Goal: Task Accomplishment & Management: Manage account settings

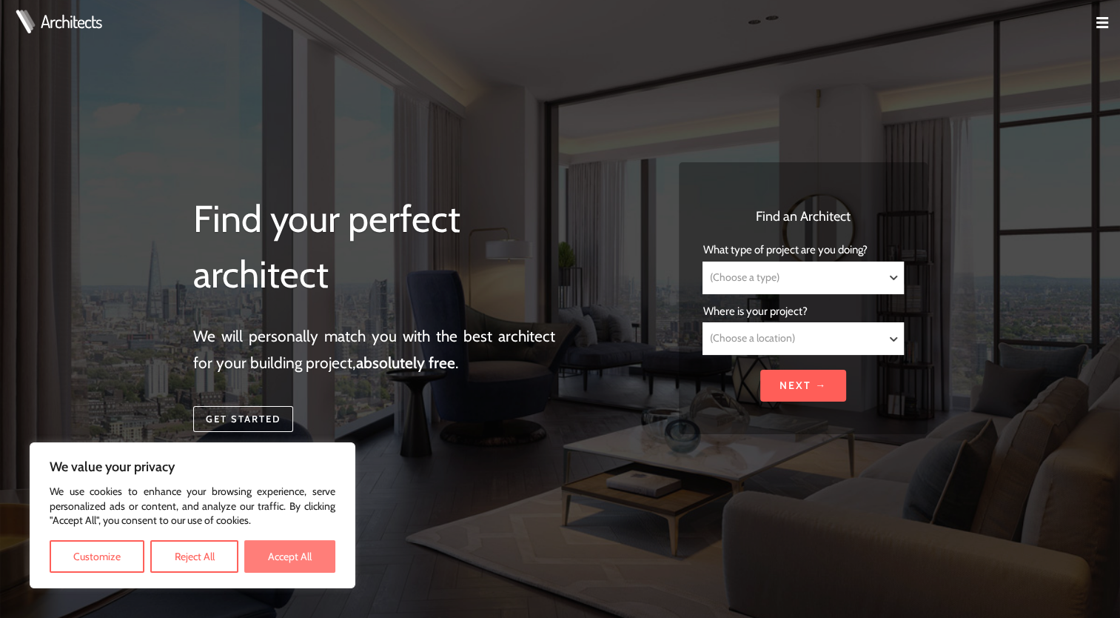
click at [280, 558] on button "Accept All" at bounding box center [289, 556] width 91 height 33
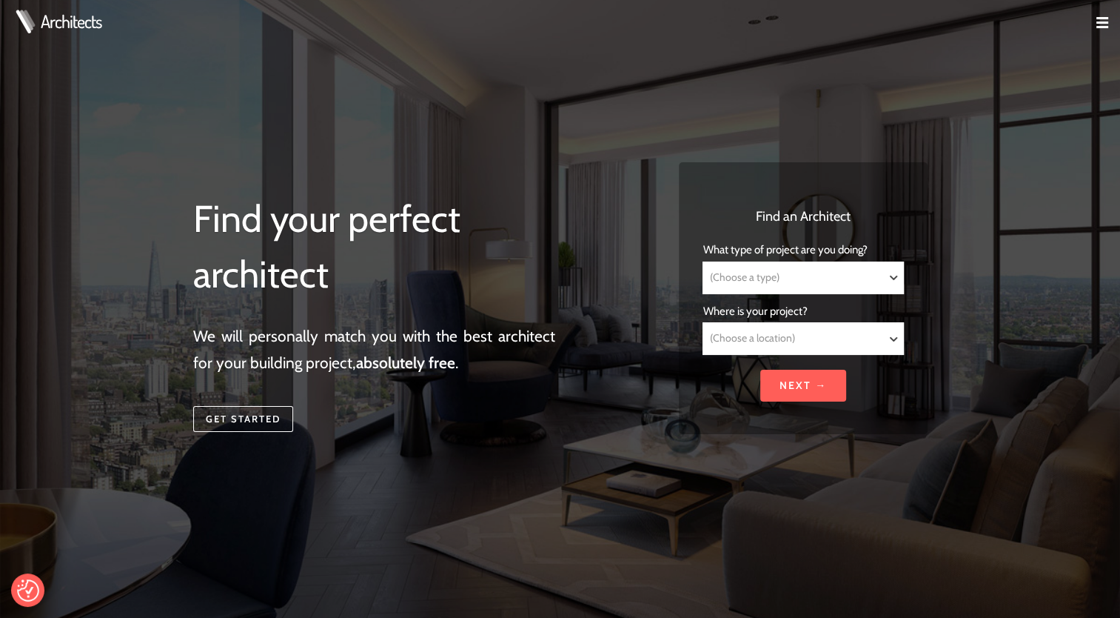
checkbox input "true"
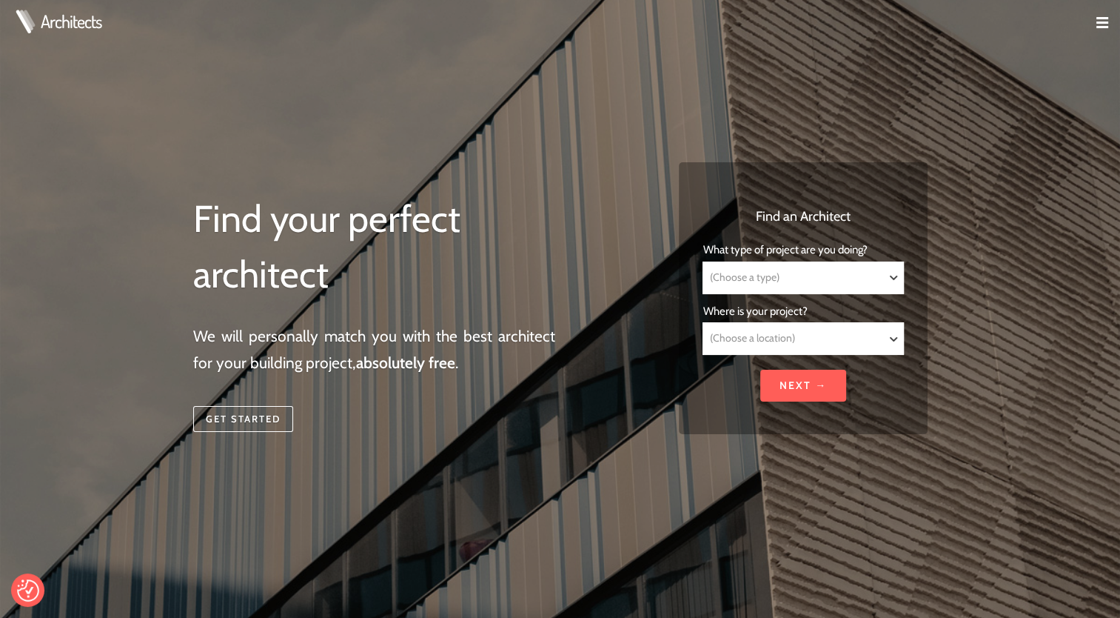
click at [1106, 27] on img at bounding box center [1103, 23] width 12 height 12
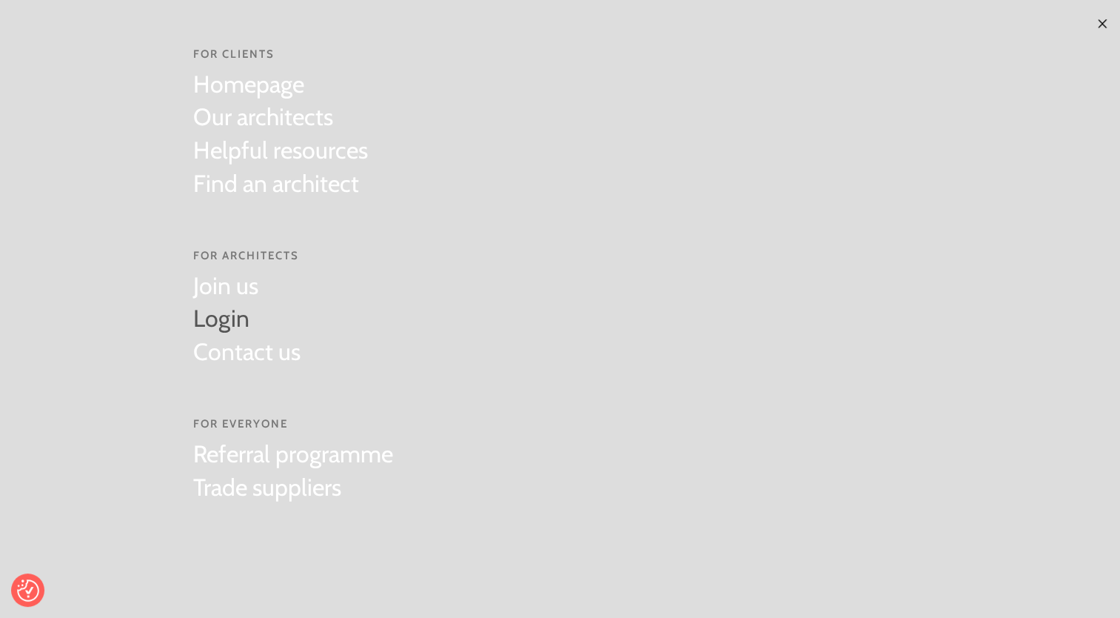
click at [231, 318] on link "Login" at bounding box center [246, 318] width 107 height 33
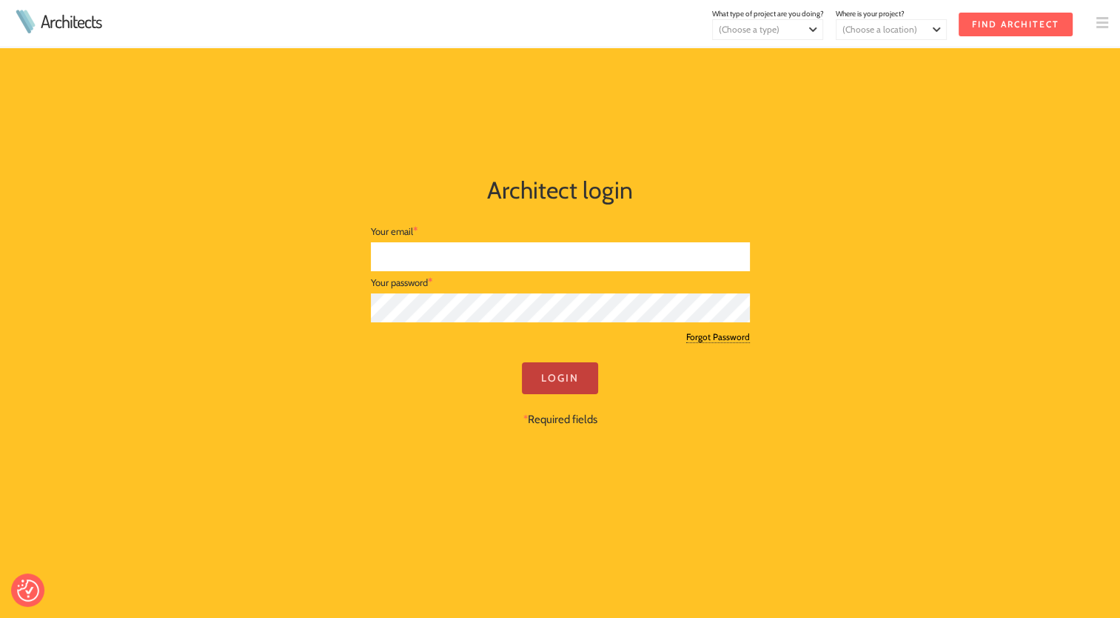
type input "[EMAIL_ADDRESS][PERSON_NAME][DOMAIN_NAME]"
click at [564, 382] on input "Login" at bounding box center [560, 378] width 76 height 32
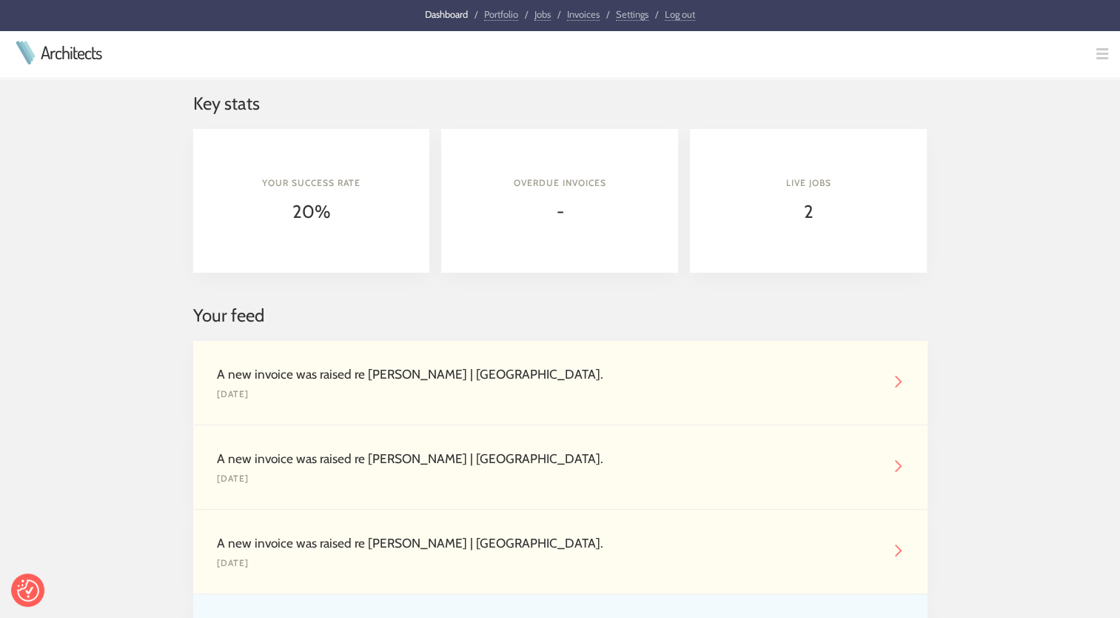
click at [507, 16] on link "Portfolio" at bounding box center [501, 14] width 34 height 13
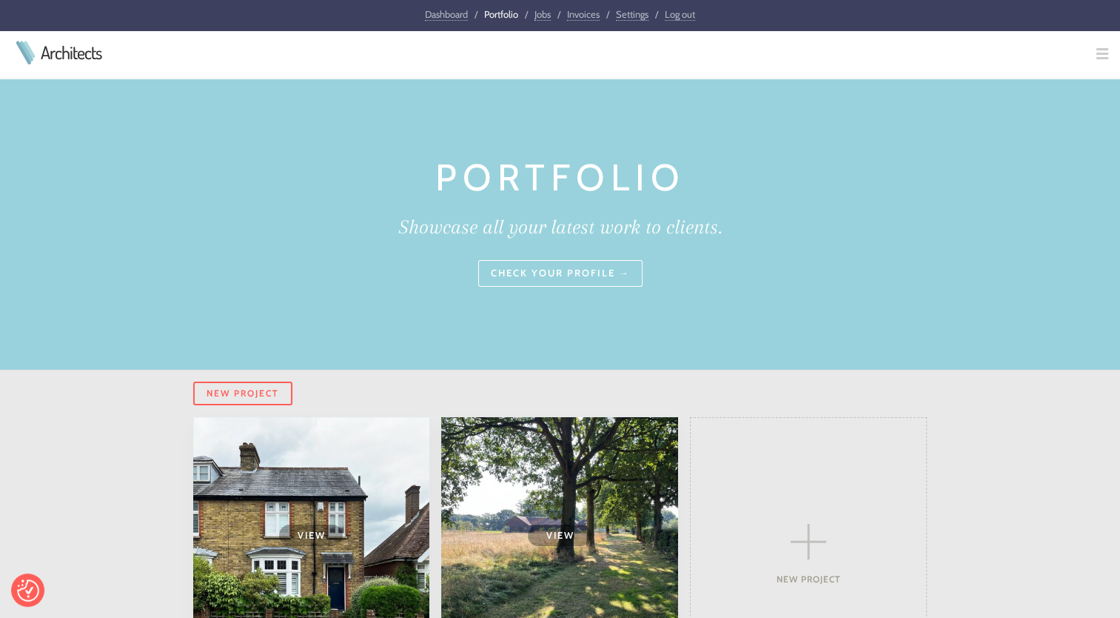
scroll to position [148, 0]
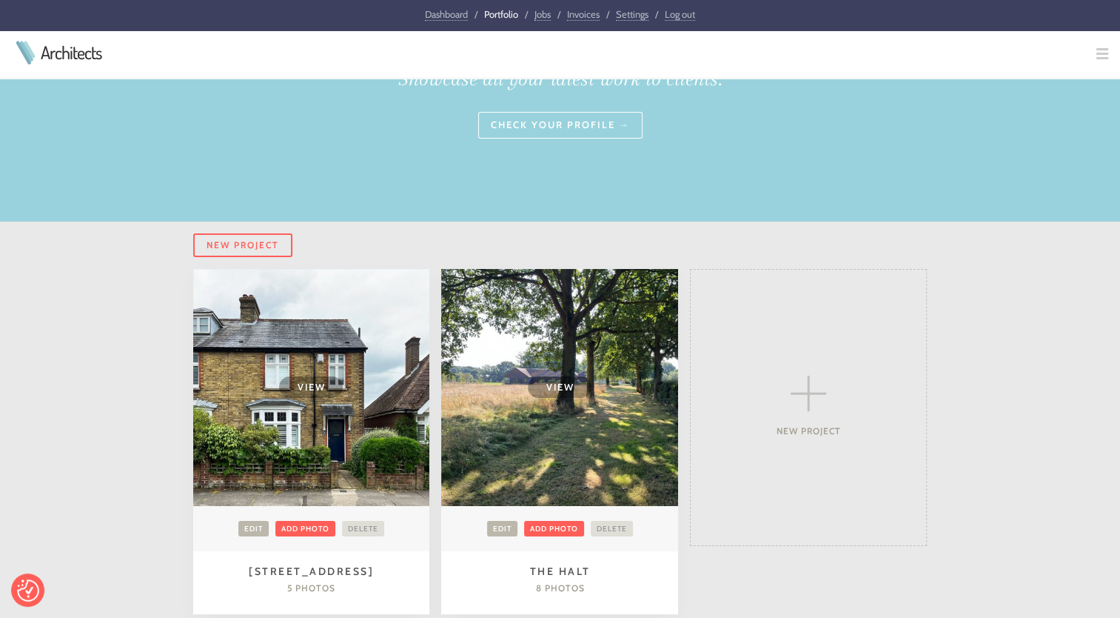
click at [580, 407] on td "View" at bounding box center [559, 387] width 237 height 237
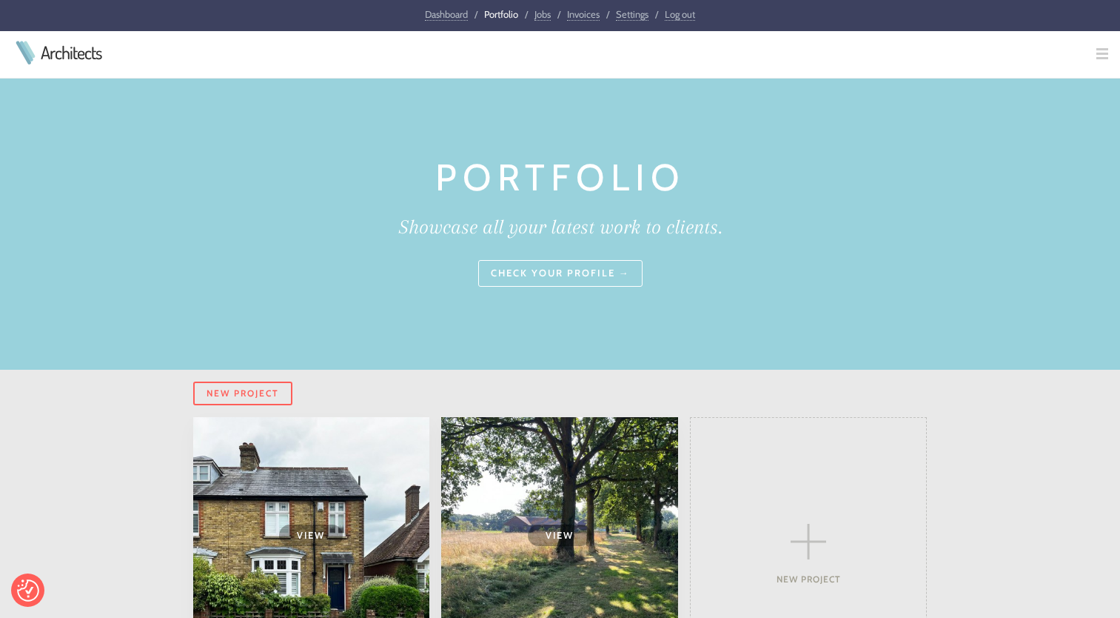
scroll to position [148, 0]
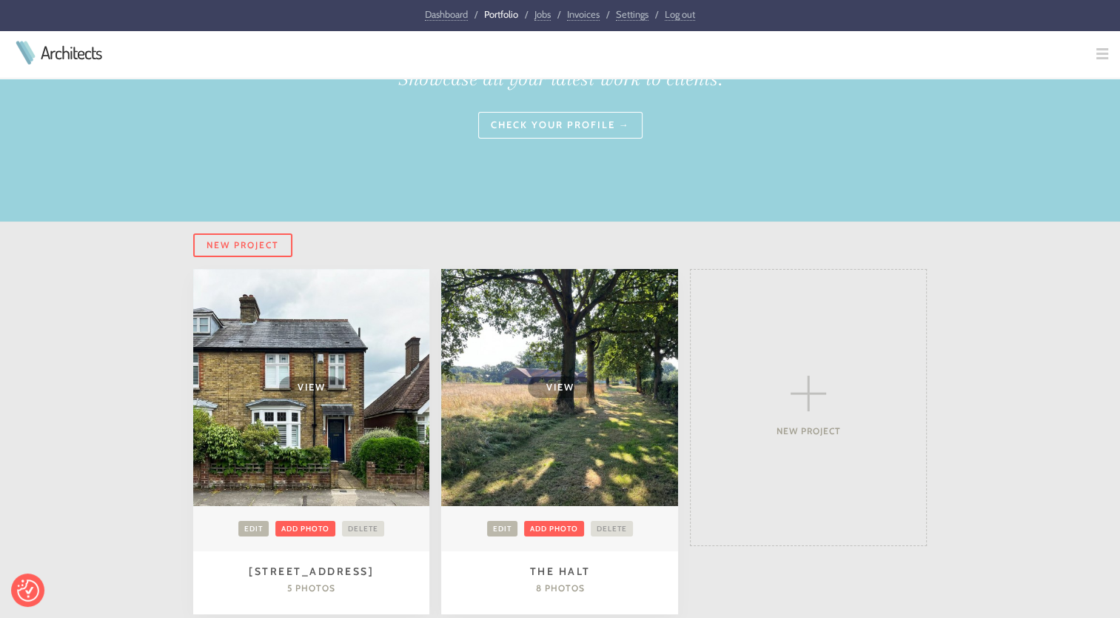
click at [310, 387] on span "View" at bounding box center [311, 386] width 64 height 21
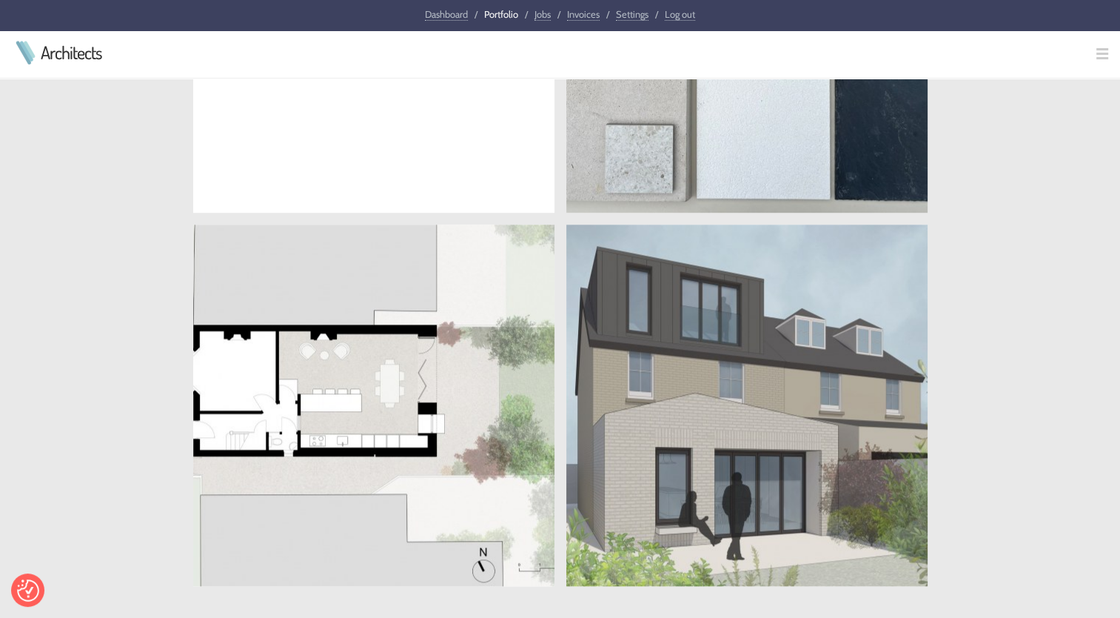
scroll to position [1555, 0]
click at [708, 360] on link at bounding box center [747, 405] width 361 height 361
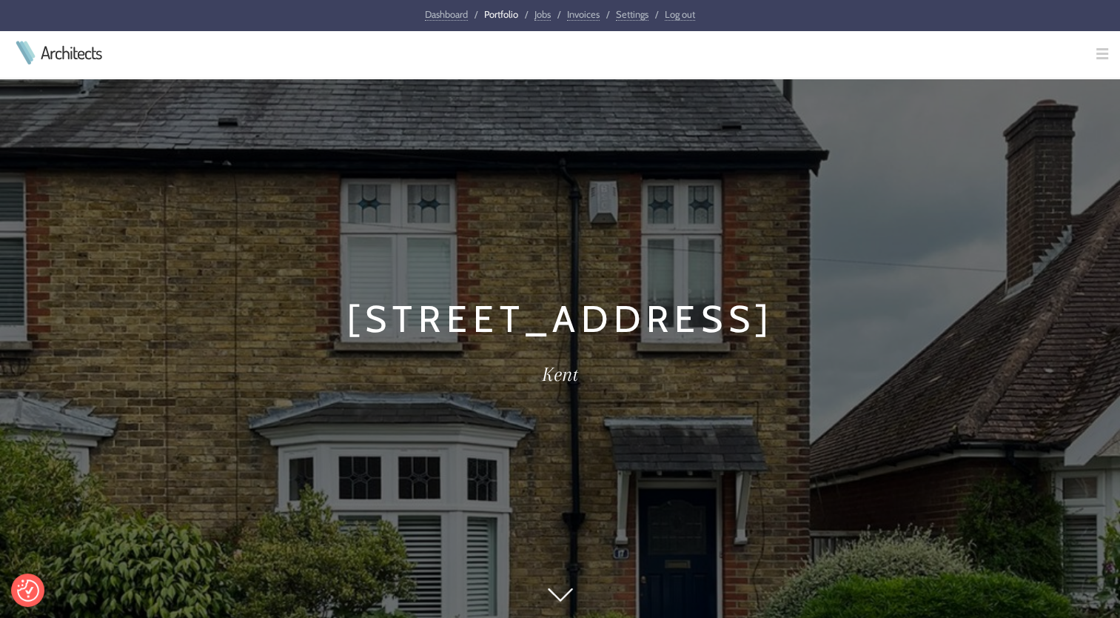
click at [501, 16] on link "Portfolio" at bounding box center [501, 14] width 34 height 12
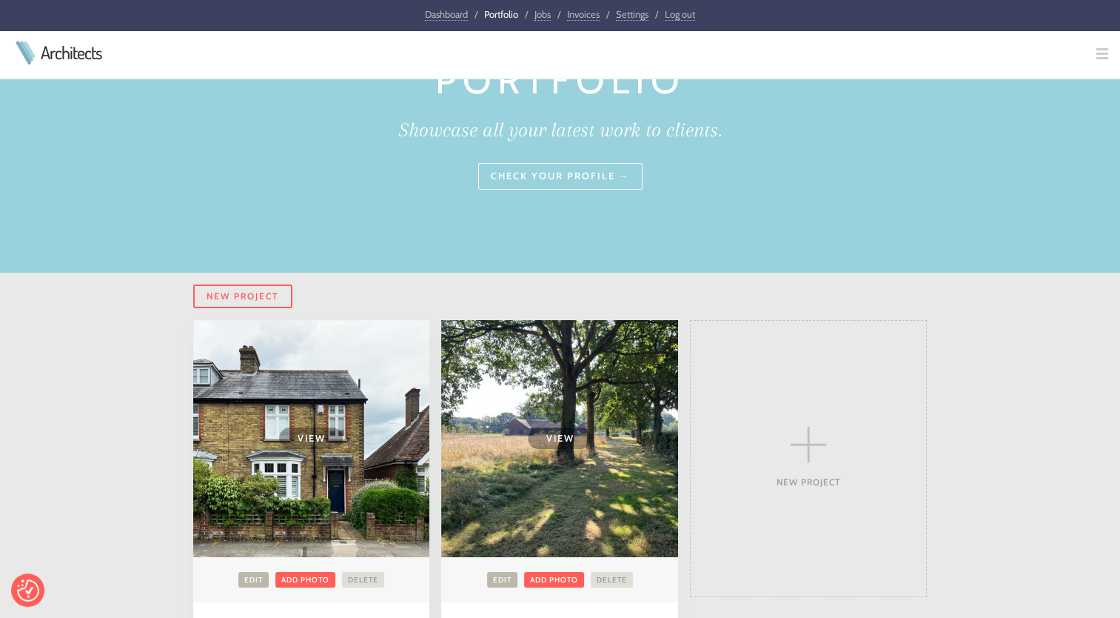
scroll to position [296, 0]
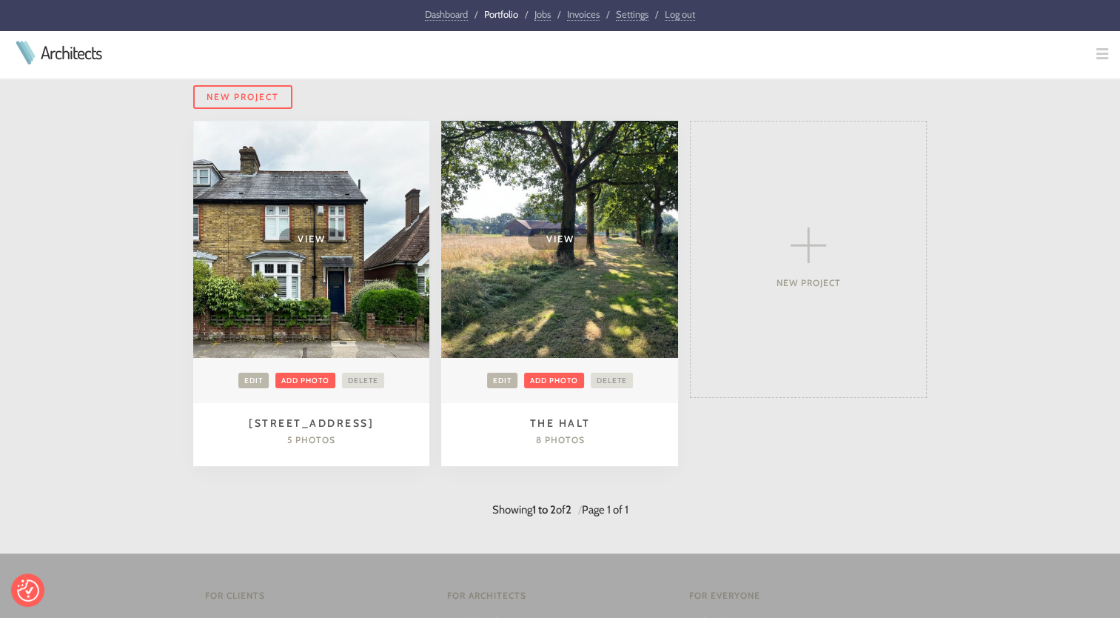
click at [544, 257] on td "View" at bounding box center [559, 239] width 237 height 237
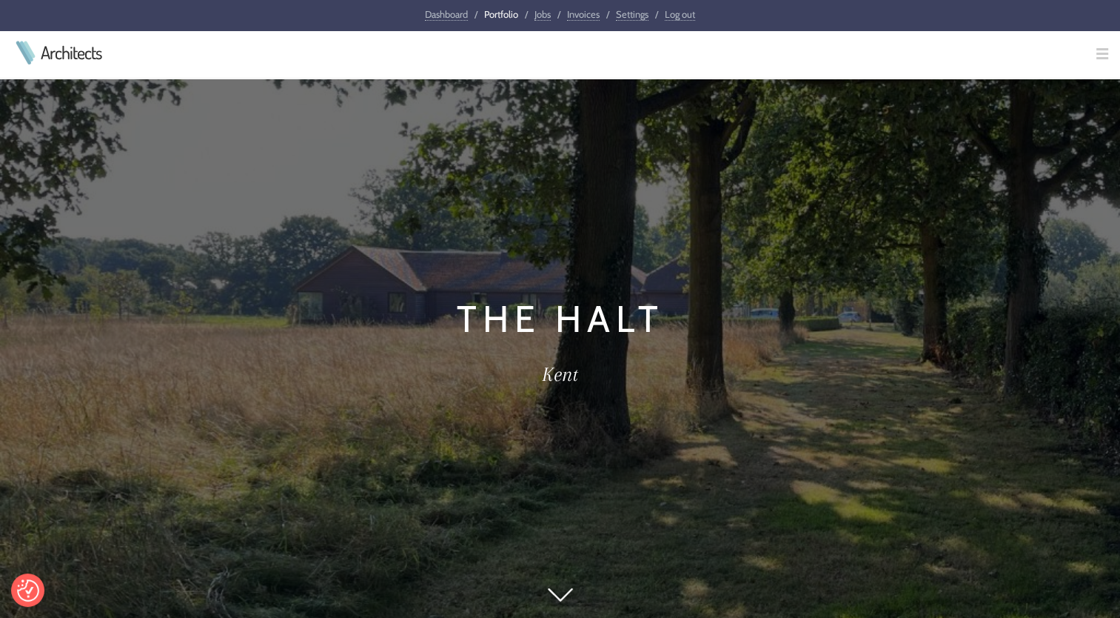
click at [495, 15] on link "Portfolio" at bounding box center [501, 14] width 34 height 12
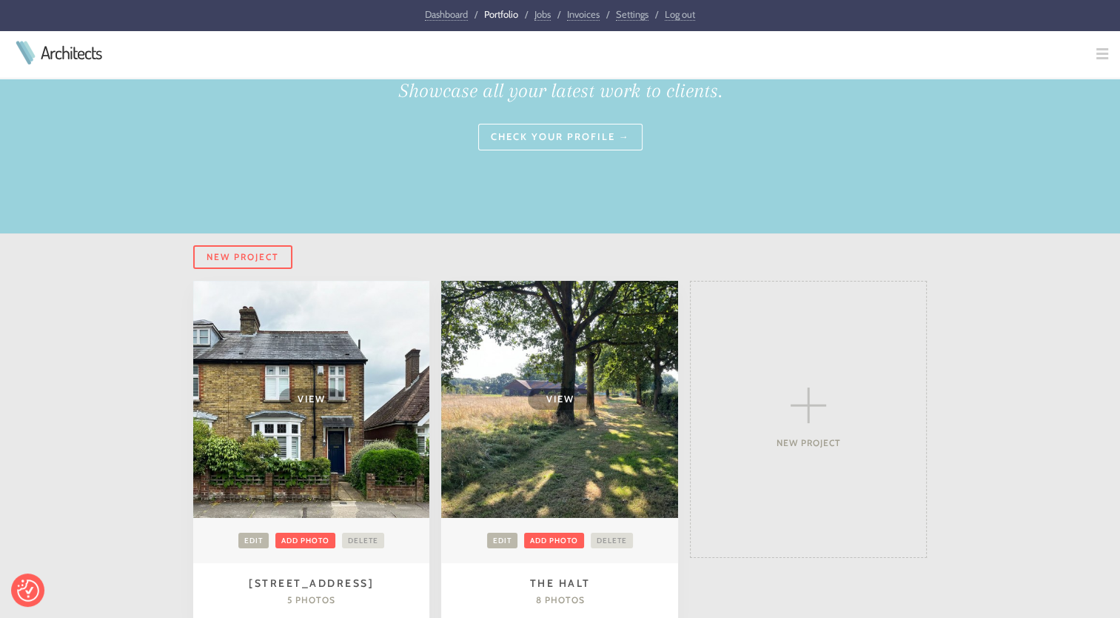
scroll to position [222, 0]
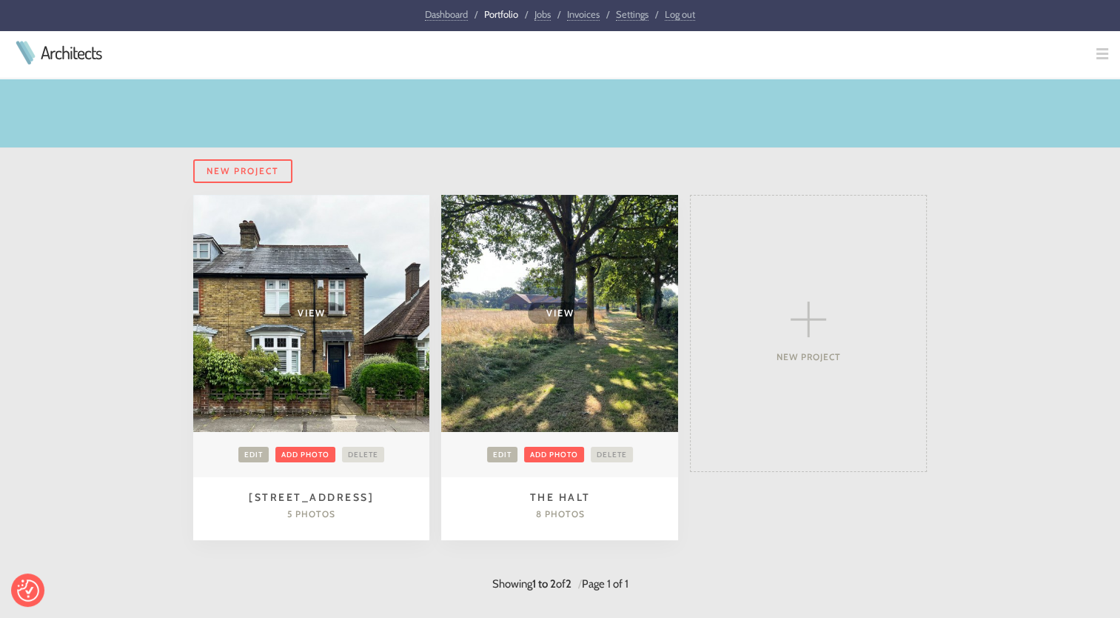
click at [322, 333] on td "View" at bounding box center [311, 313] width 237 height 237
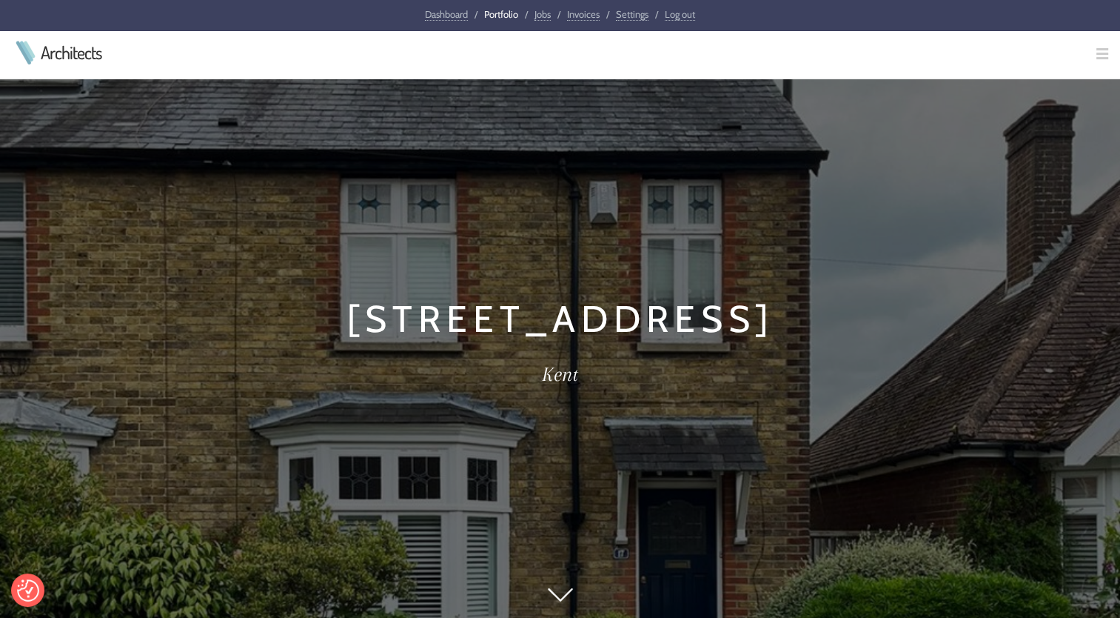
click at [444, 21] on link "Dashboard" at bounding box center [446, 14] width 43 height 13
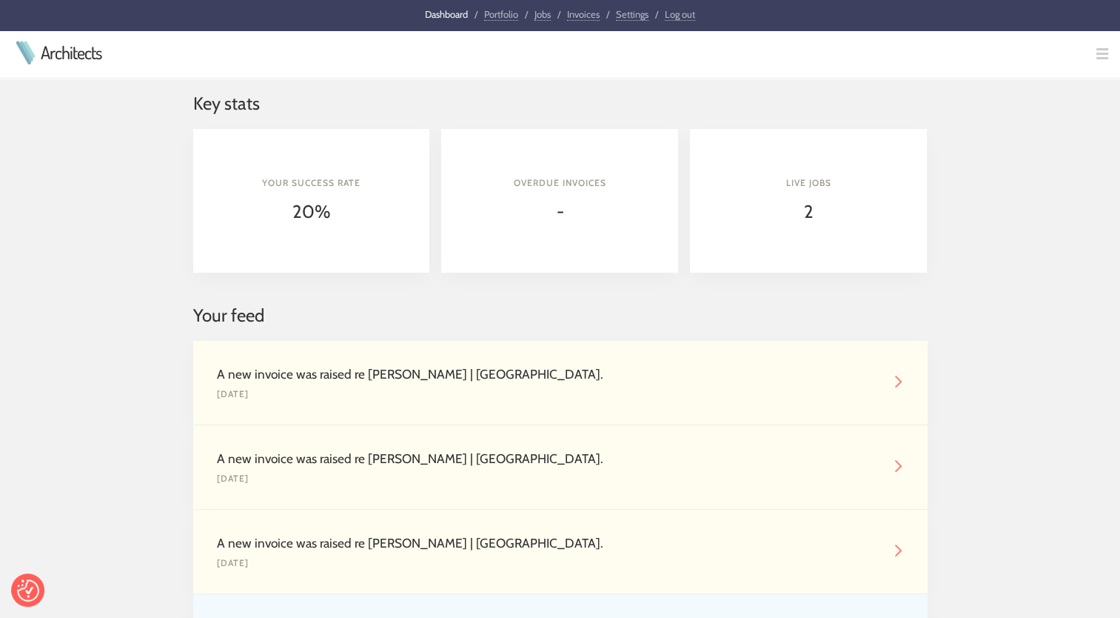
click at [492, 16] on link "Portfolio" at bounding box center [501, 14] width 34 height 13
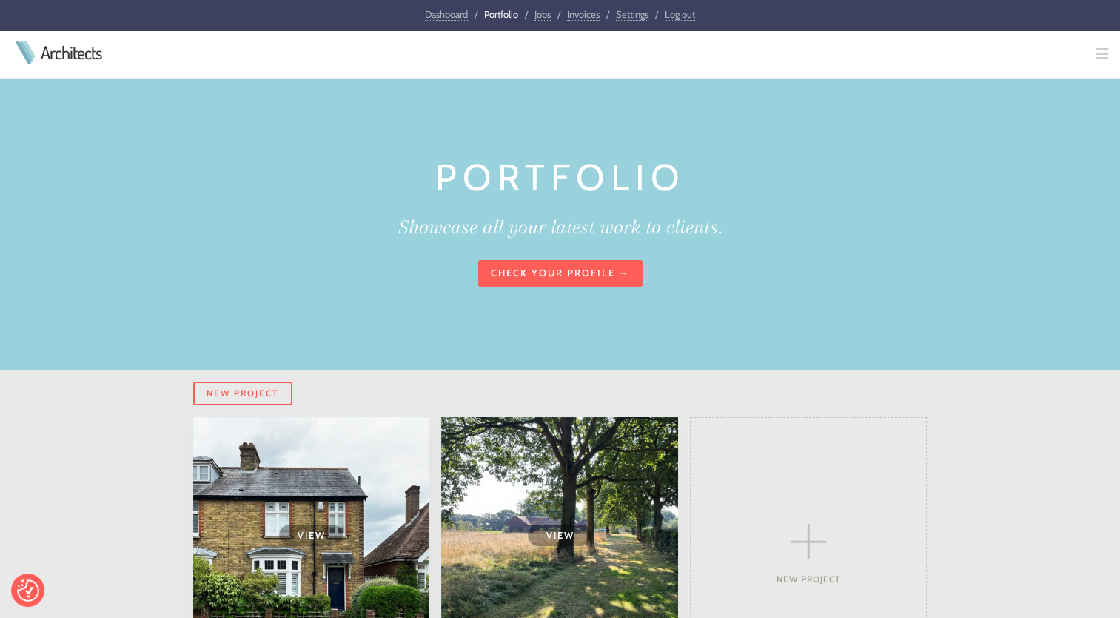
click at [552, 273] on link "Check your profile →" at bounding box center [560, 273] width 164 height 27
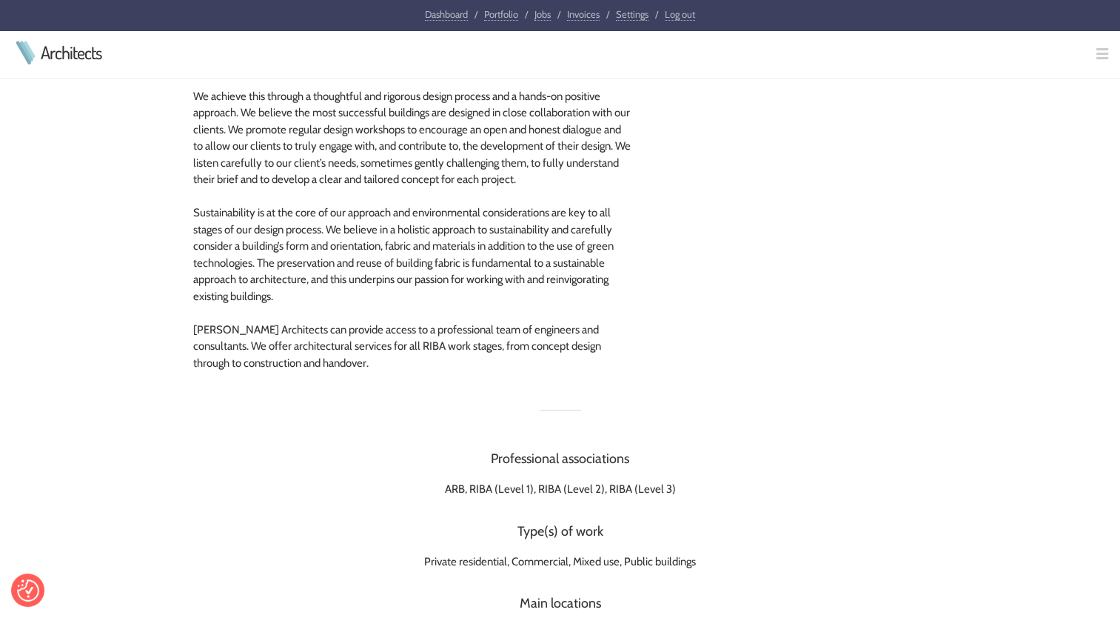
scroll to position [222, 0]
